Goal: Transaction & Acquisition: Purchase product/service

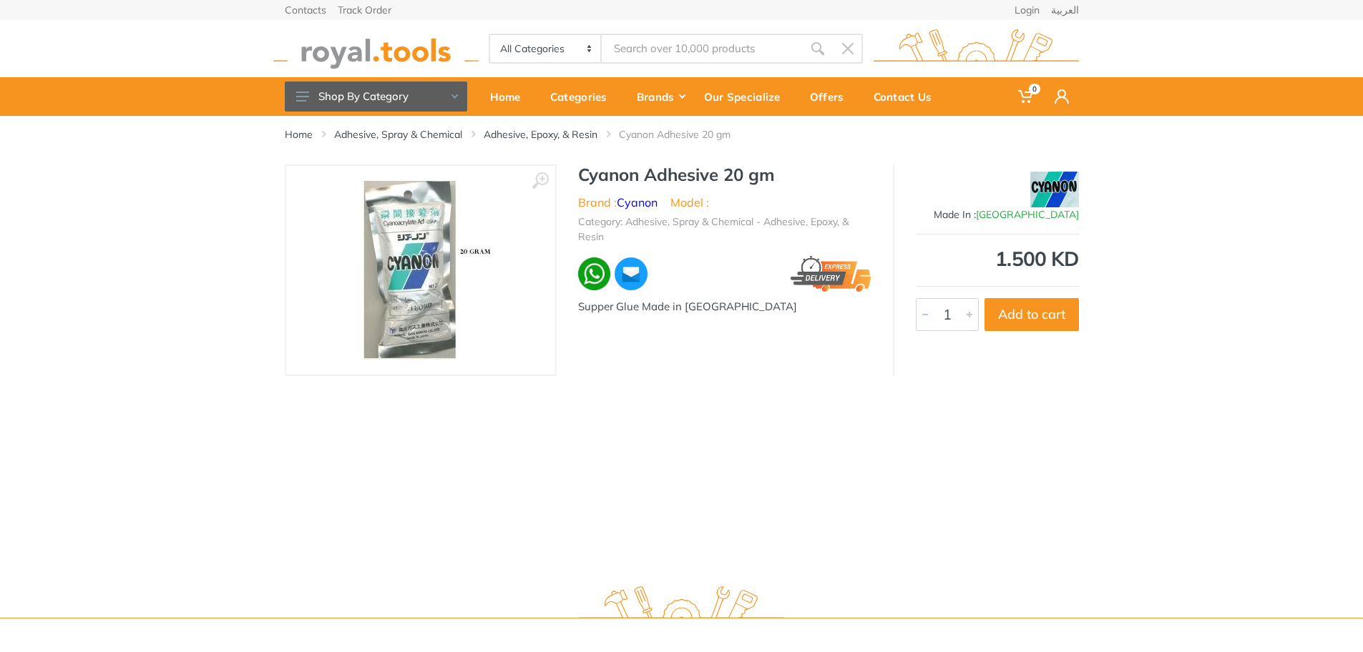
click at [451, 282] on img at bounding box center [420, 270] width 149 height 179
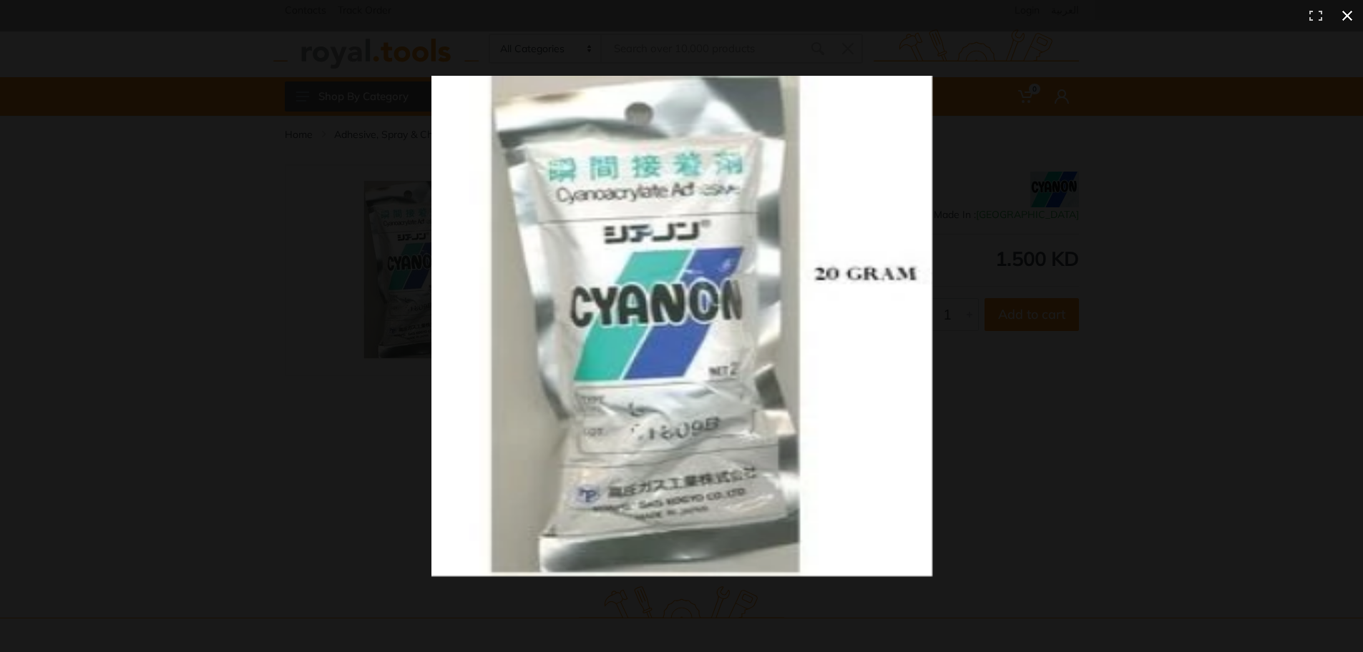
click at [1069, 328] on div at bounding box center [1009, 353] width 1157 height 554
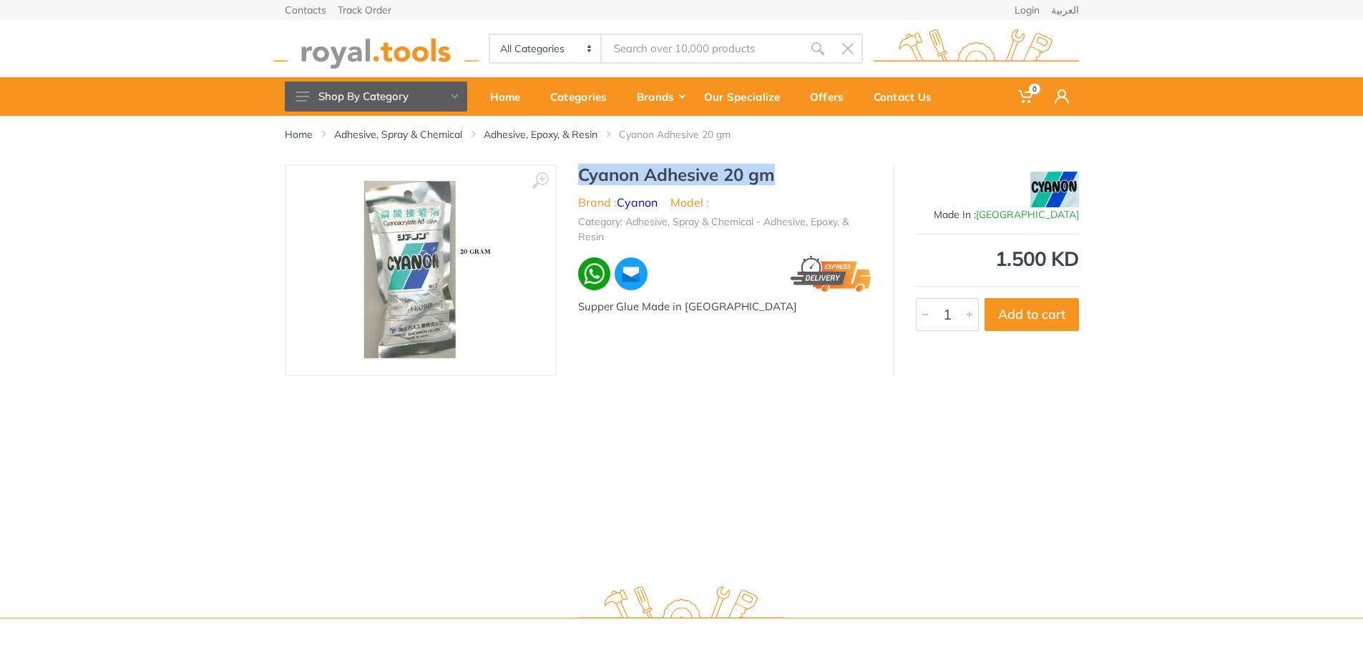
drag, startPoint x: 576, startPoint y: 174, endPoint x: 770, endPoint y: 173, distance: 194.6
click at [770, 173] on div "Cyanon Adhesive 20 gm Brand : Cyanon Model : Category: Adhesive, Spray & Chemic…" at bounding box center [724, 244] width 336 height 159
drag, startPoint x: 737, startPoint y: 173, endPoint x: 752, endPoint y: 176, distance: 15.3
click at [393, 323] on img at bounding box center [420, 270] width 149 height 179
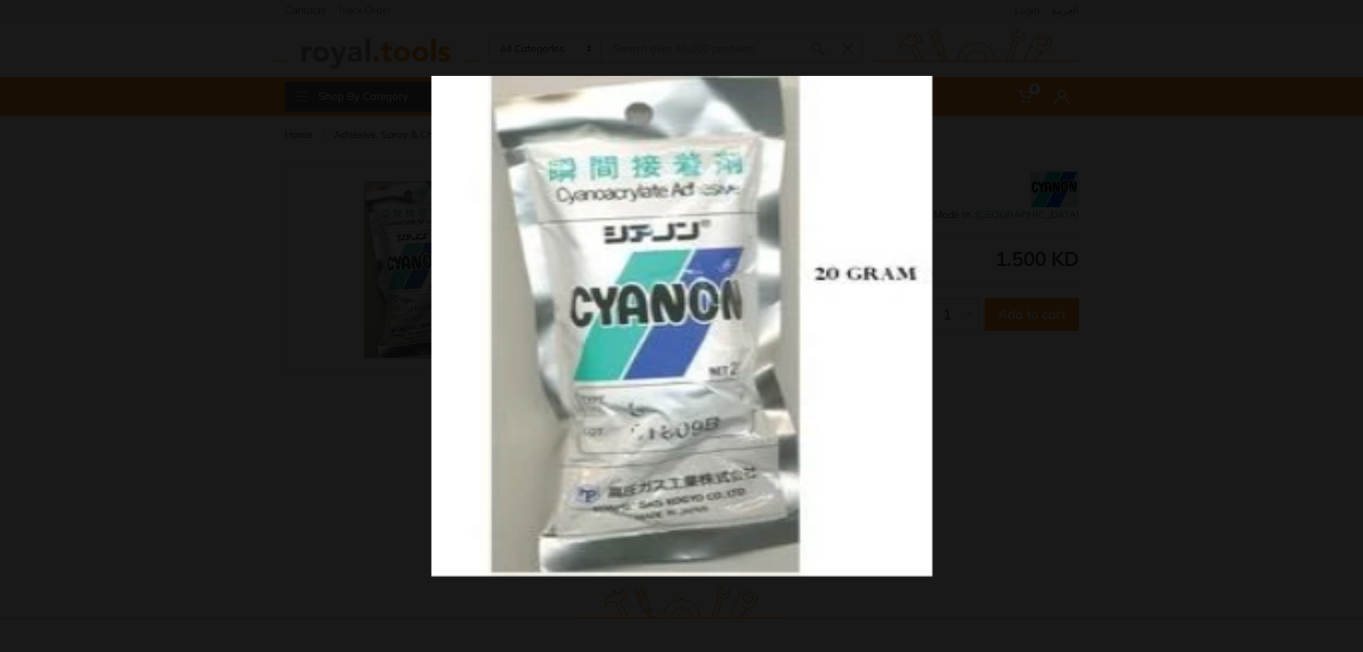
click at [1091, 363] on div at bounding box center [1009, 353] width 1157 height 554
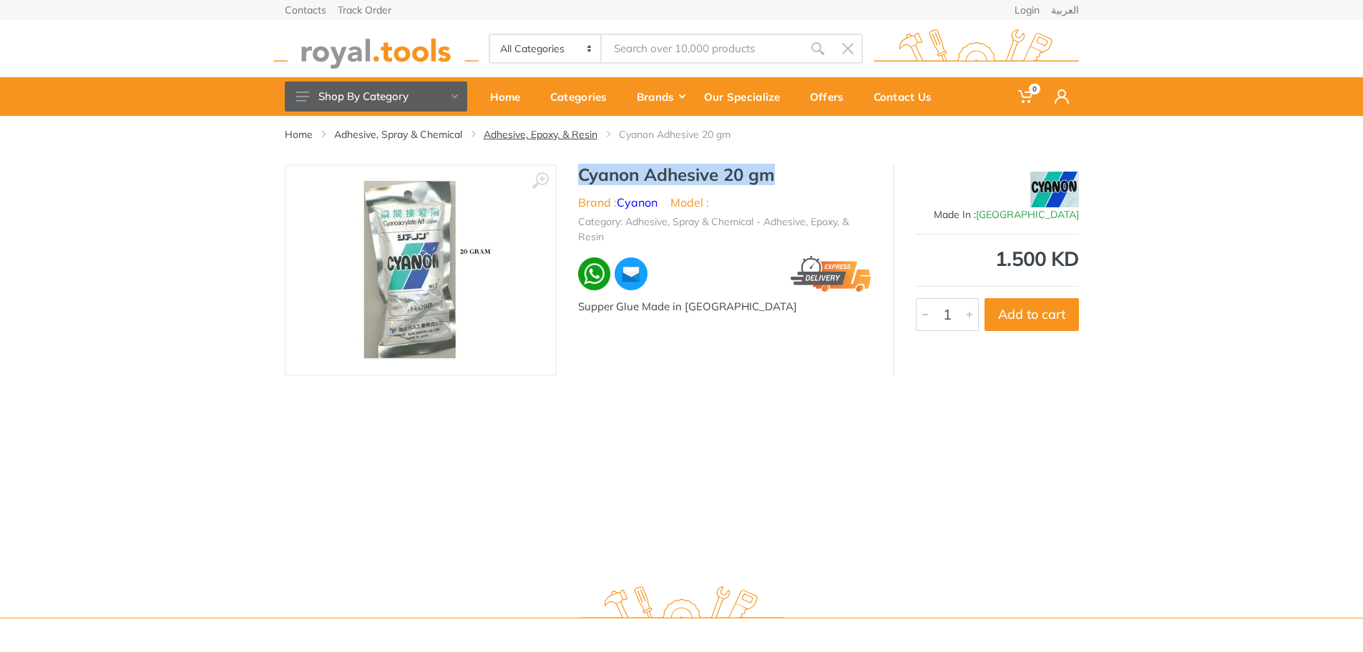
click at [576, 134] on link "Adhesive, Epoxy, & Resin" at bounding box center [541, 134] width 114 height 14
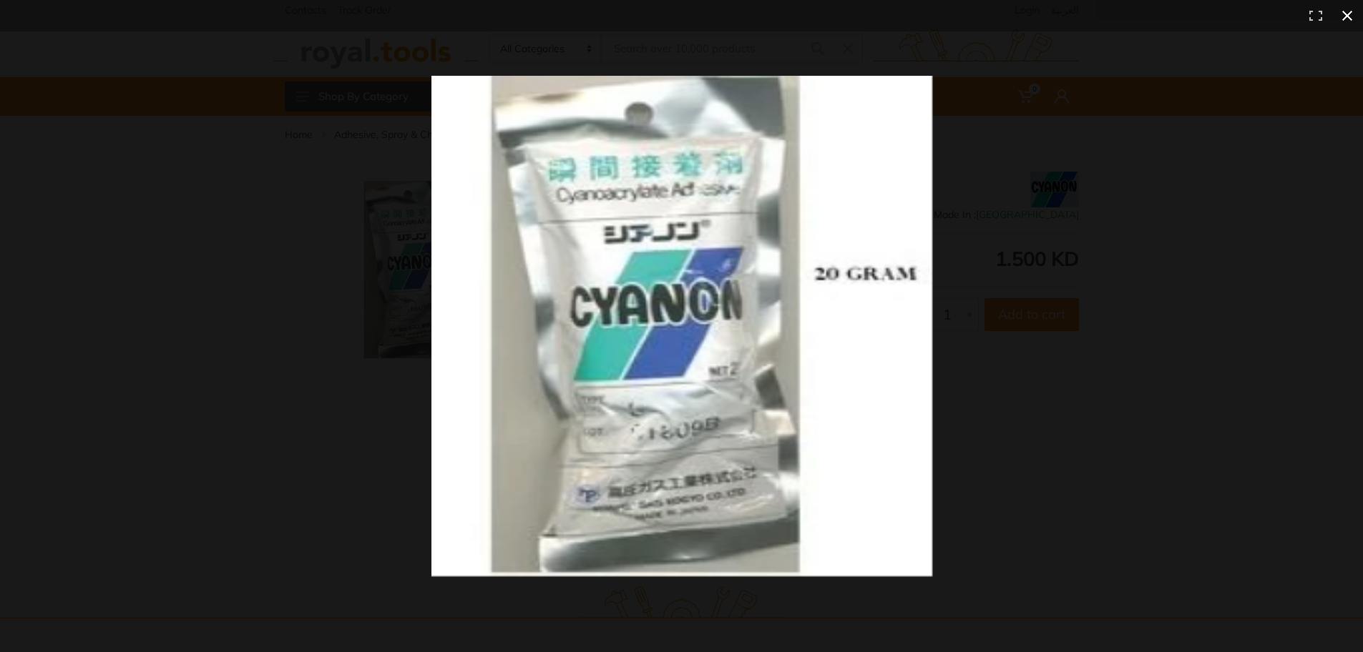
click at [1000, 418] on div at bounding box center [1009, 353] width 1157 height 554
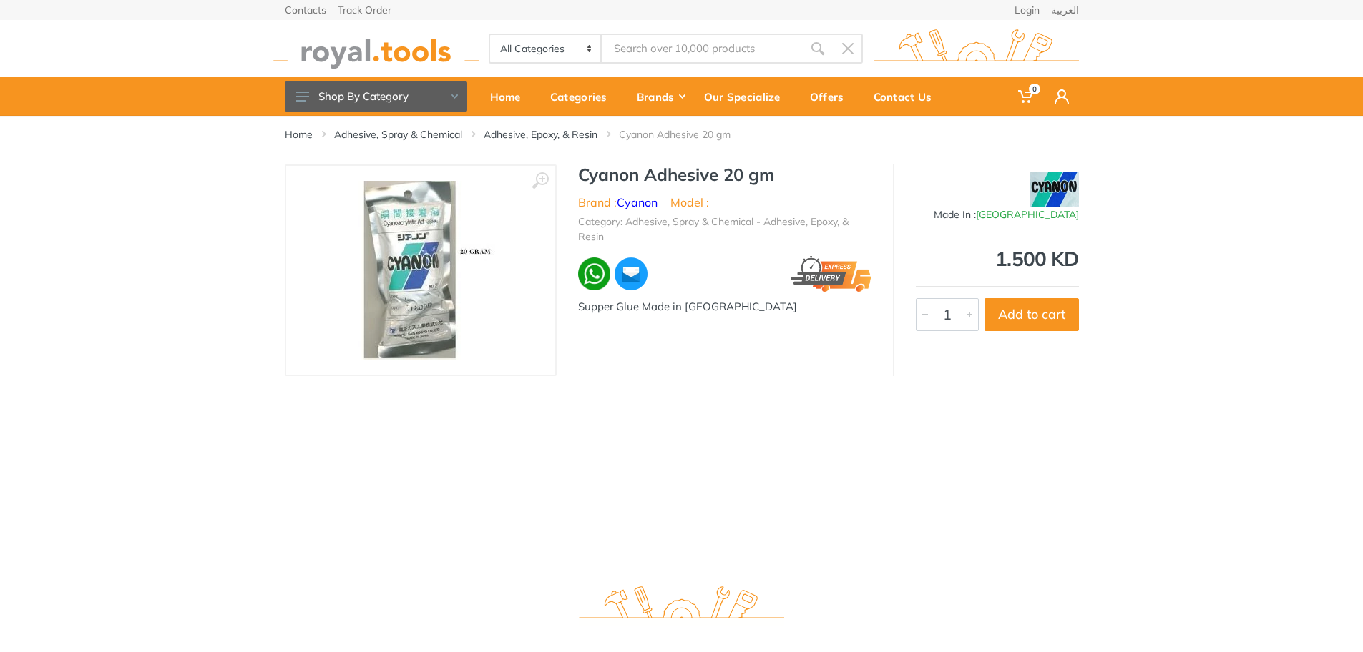
click at [410, 279] on img at bounding box center [420, 270] width 149 height 179
click at [433, 314] on img at bounding box center [420, 270] width 149 height 179
